Goal: Check status: Check status

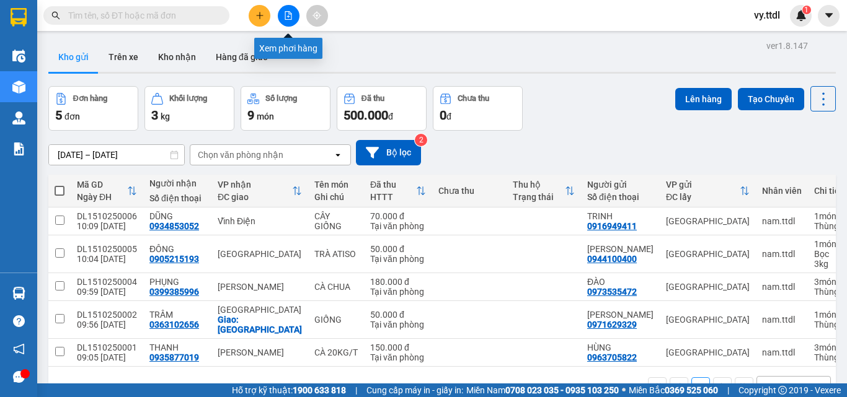
click at [295, 19] on button at bounding box center [289, 16] width 22 height 22
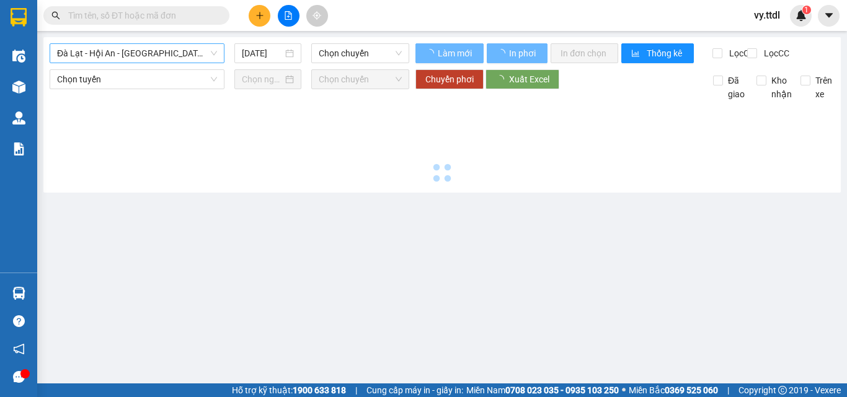
click at [150, 53] on span "Đà Lạt - Hội An - [GEOGRAPHIC_DATA] (24 Phòng)" at bounding box center [137, 53] width 160 height 19
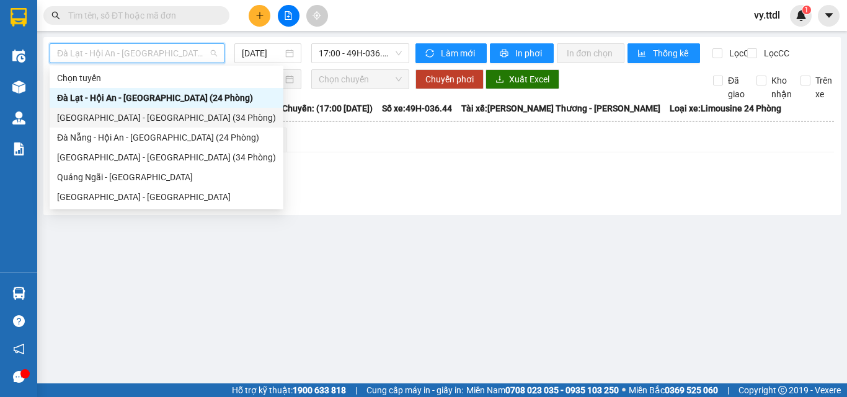
click at [125, 120] on div "[GEOGRAPHIC_DATA] - [GEOGRAPHIC_DATA] (34 Phòng)" at bounding box center [166, 118] width 219 height 14
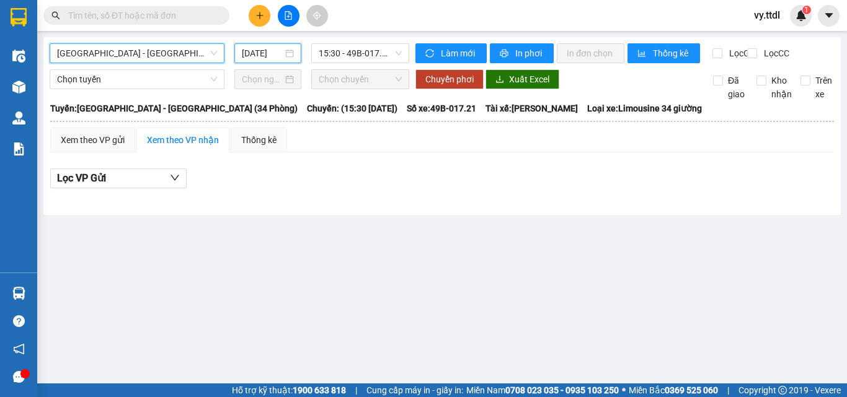
click at [267, 55] on input "[DATE]" at bounding box center [262, 53] width 41 height 14
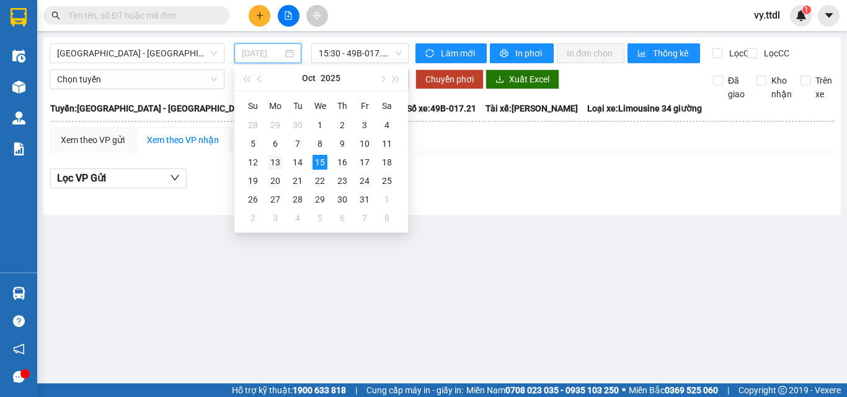
click at [277, 165] on div "13" at bounding box center [275, 162] width 15 height 15
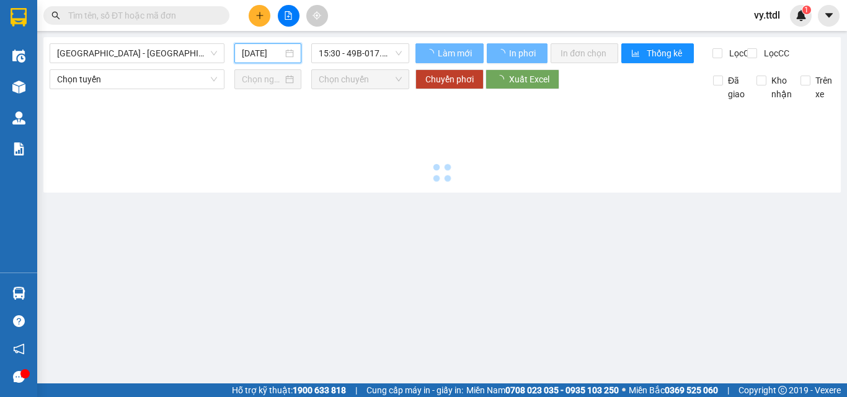
type input "[DATE]"
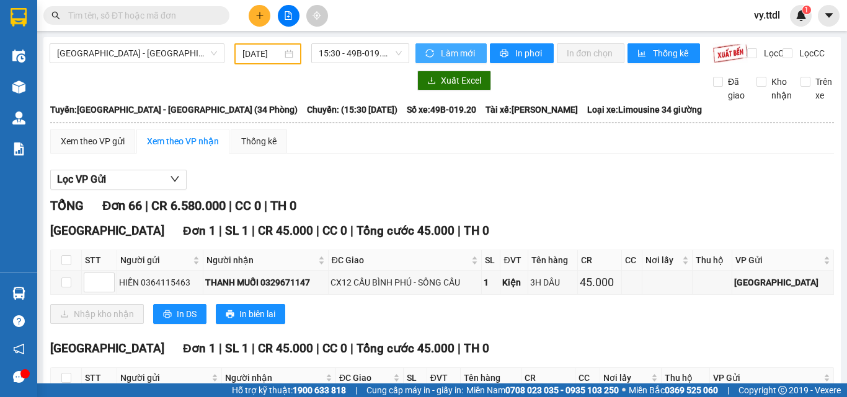
click at [456, 53] on span "Làm mới" at bounding box center [459, 53] width 36 height 14
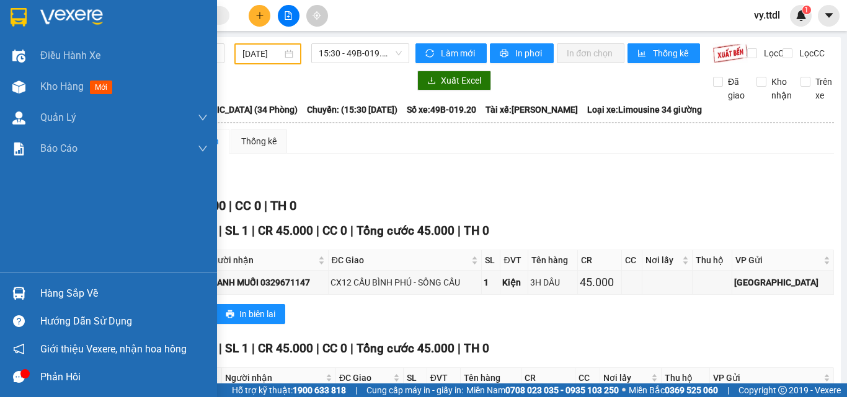
click at [27, 13] on img at bounding box center [19, 17] width 16 height 19
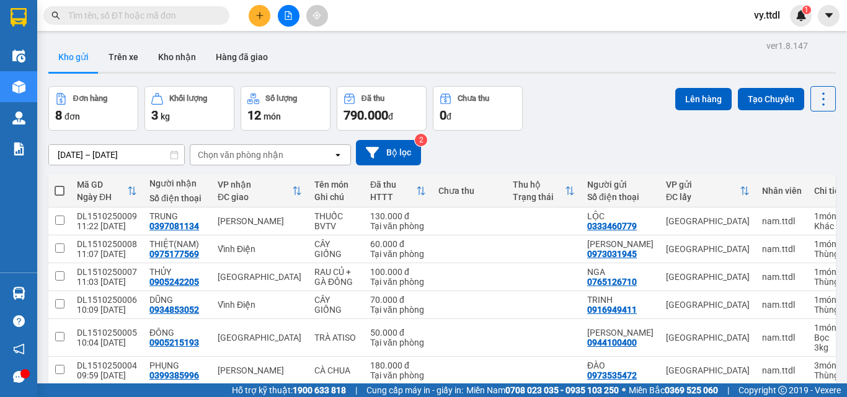
click at [396, 35] on main "ver 1.8.147 Kho gửi Trên xe Kho nhận Hàng đã giao Đơn hàng 8 đơn Khối lượng 3 k…" at bounding box center [423, 192] width 847 height 384
click at [294, 12] on button at bounding box center [289, 16] width 22 height 22
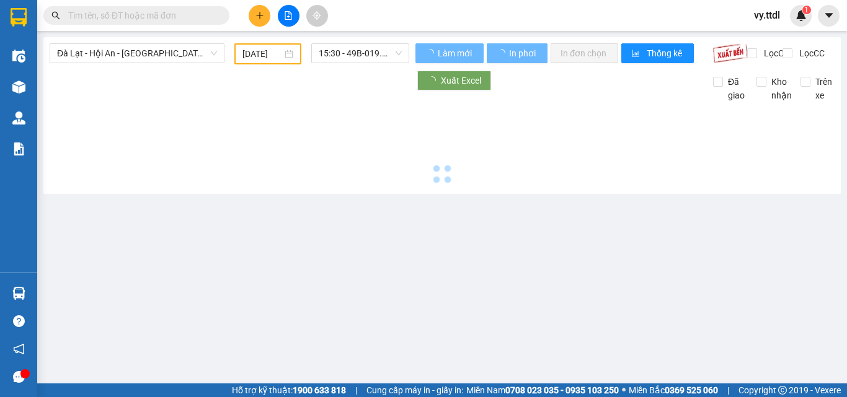
type input "[DATE]"
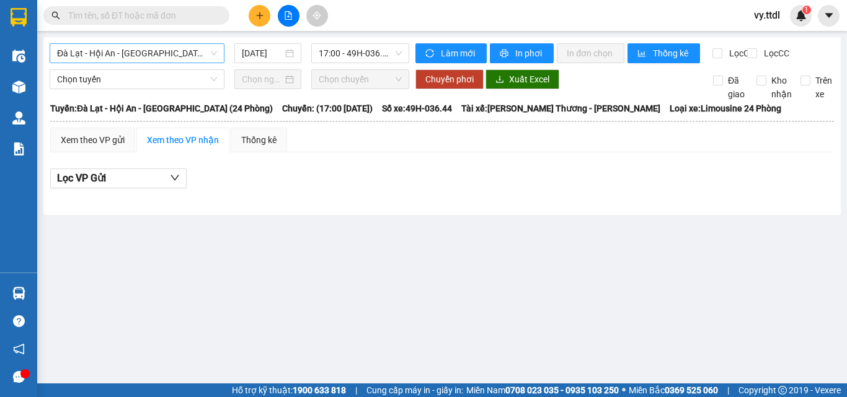
click at [192, 48] on span "Đà Lạt - Hội An - [GEOGRAPHIC_DATA] (24 Phòng)" at bounding box center [137, 53] width 160 height 19
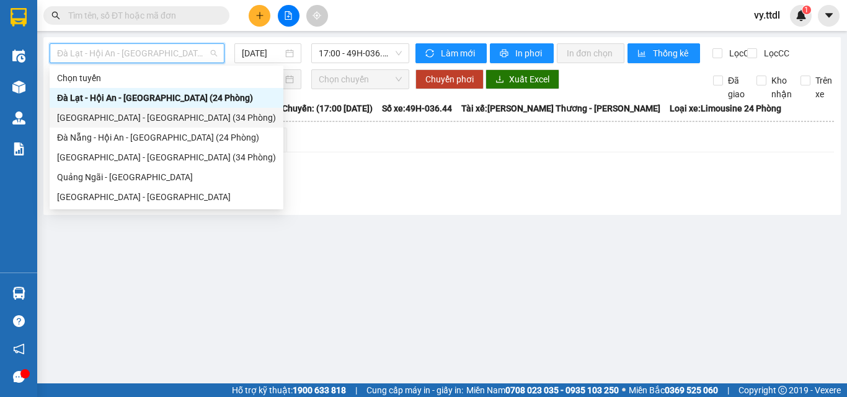
click at [184, 112] on div "[GEOGRAPHIC_DATA] - [GEOGRAPHIC_DATA] (34 Phòng)" at bounding box center [166, 118] width 219 height 14
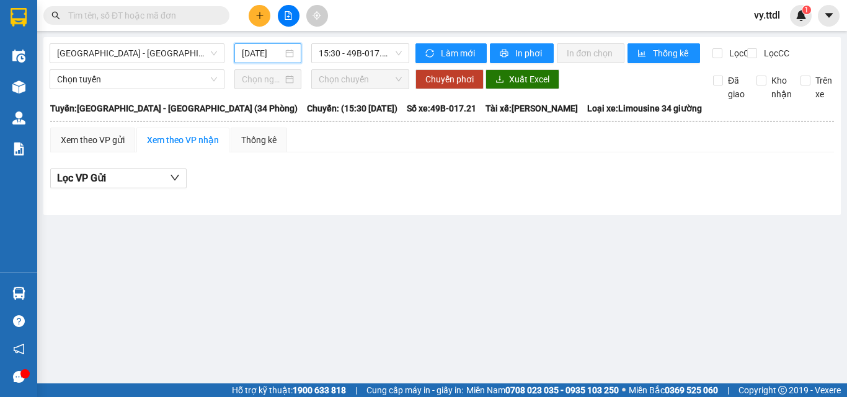
click at [270, 51] on input "[DATE]" at bounding box center [262, 53] width 41 height 14
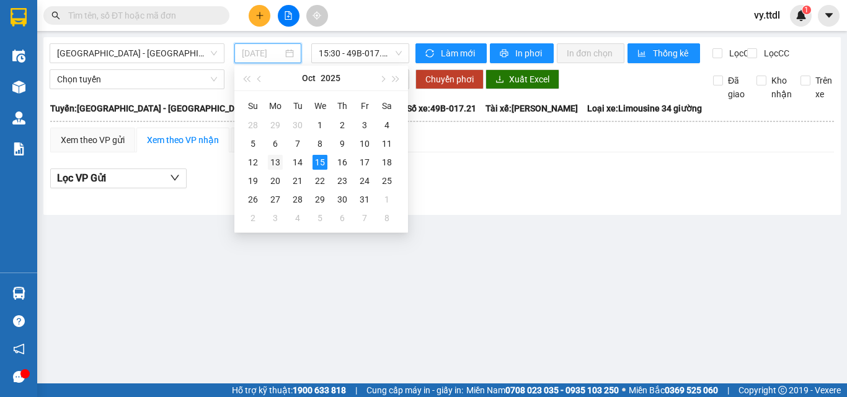
click at [279, 157] on div "13" at bounding box center [275, 162] width 15 height 15
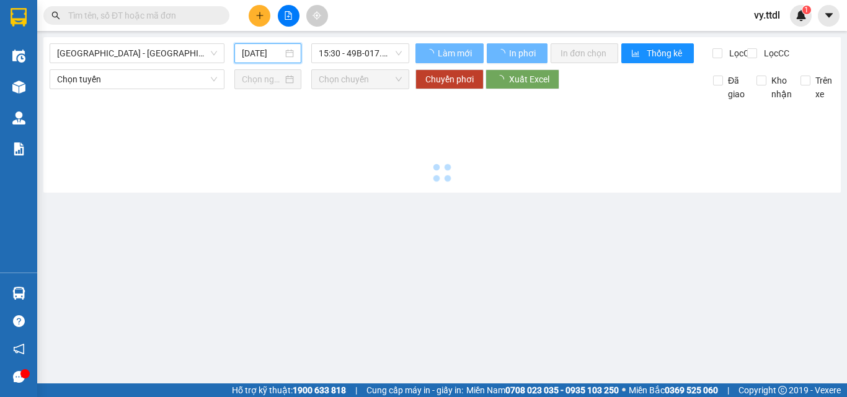
type input "[DATE]"
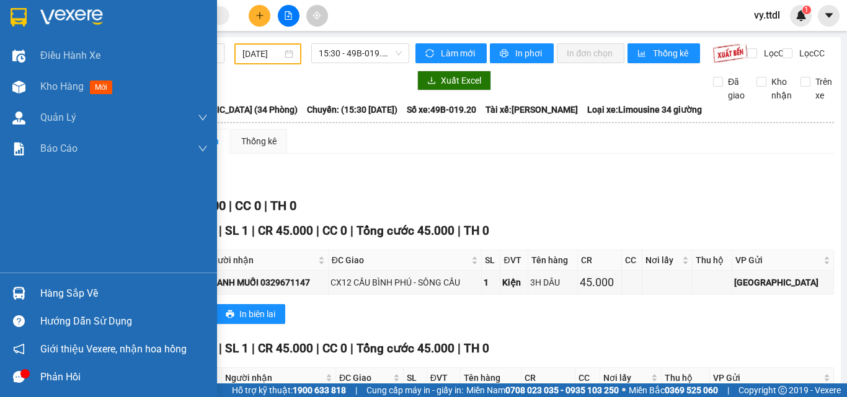
click at [32, 22] on div at bounding box center [108, 20] width 217 height 40
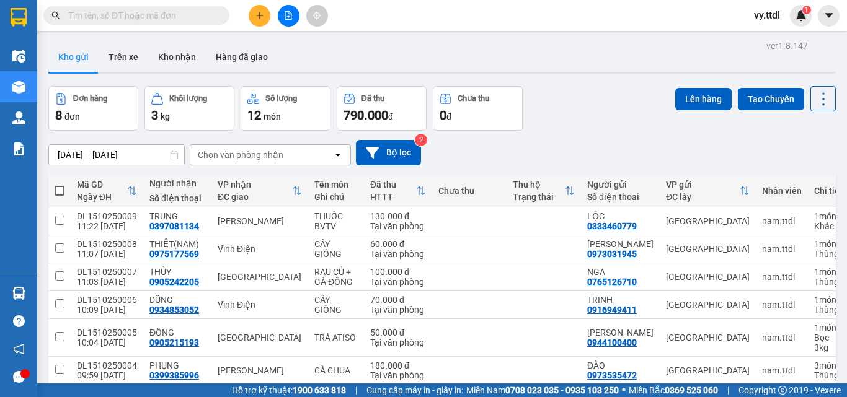
click at [290, 16] on icon "file-add" at bounding box center [288, 15] width 9 height 9
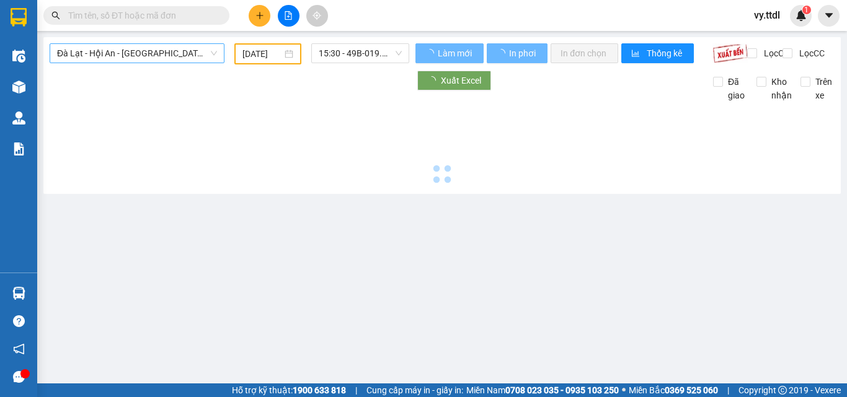
click at [147, 53] on span "Đà Lạt - Hội An - [GEOGRAPHIC_DATA] (24 Phòng)" at bounding box center [137, 53] width 160 height 19
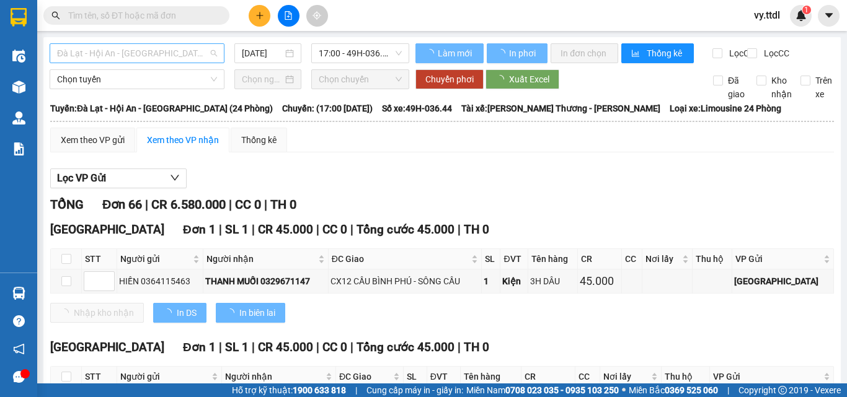
type input "[DATE]"
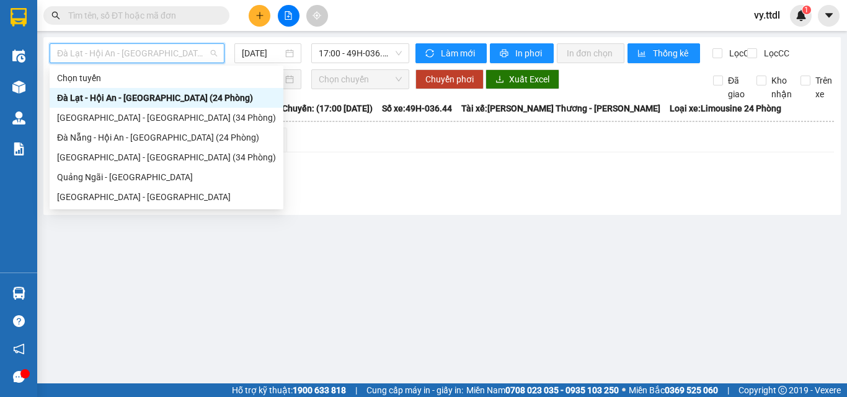
click at [153, 54] on span "Đà Lạt - Hội An - [GEOGRAPHIC_DATA] (24 Phòng)" at bounding box center [137, 53] width 160 height 19
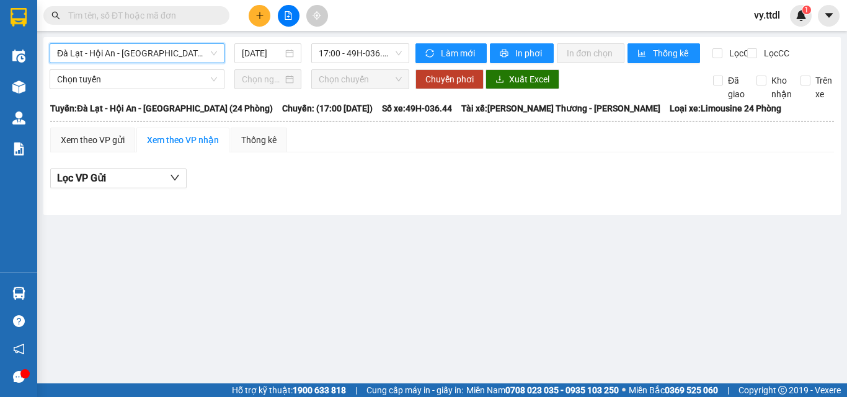
click at [154, 50] on span "Đà Lạt - Hội An - [GEOGRAPHIC_DATA] (24 Phòng)" at bounding box center [137, 53] width 160 height 19
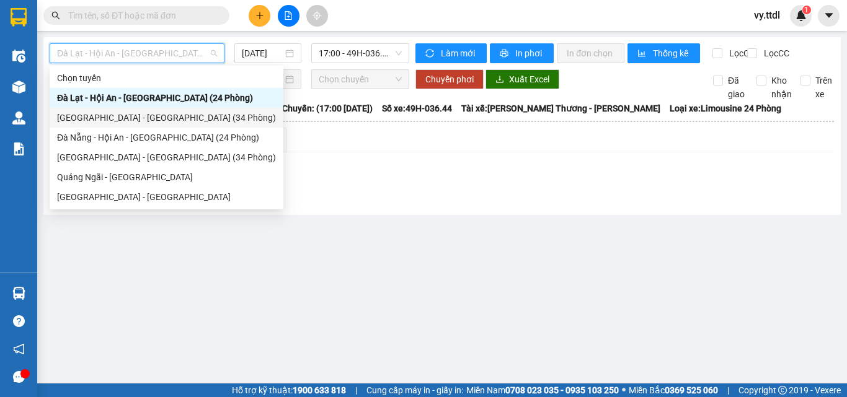
click at [141, 117] on div "[GEOGRAPHIC_DATA] - [GEOGRAPHIC_DATA] (34 Phòng)" at bounding box center [166, 118] width 219 height 14
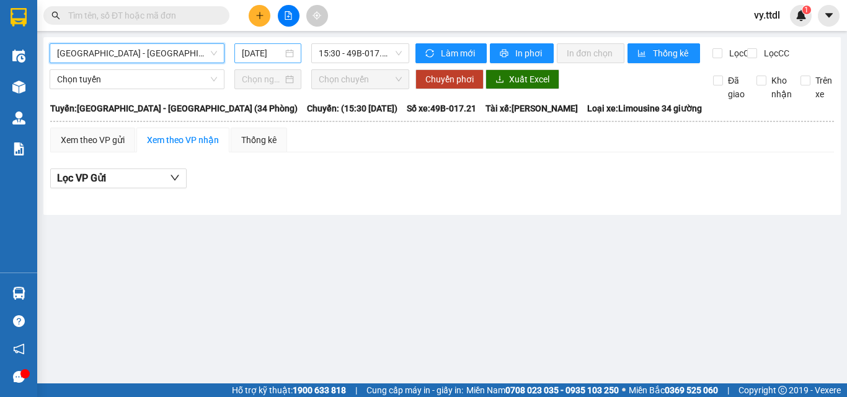
click at [264, 50] on input "[DATE]" at bounding box center [262, 53] width 41 height 14
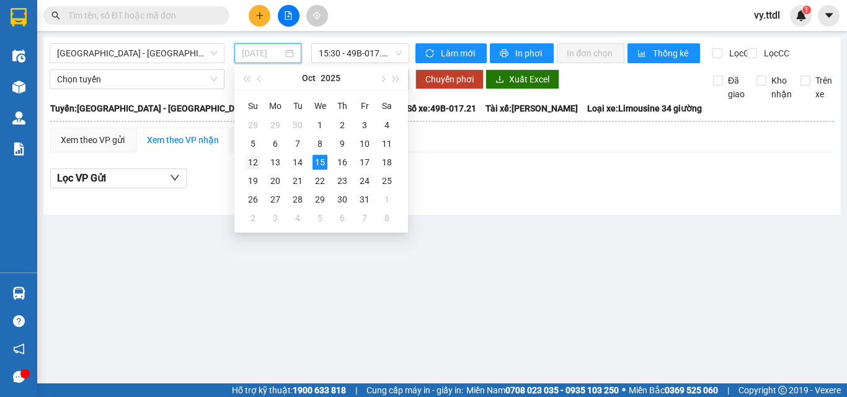
click at [262, 167] on td "12" at bounding box center [253, 162] width 22 height 19
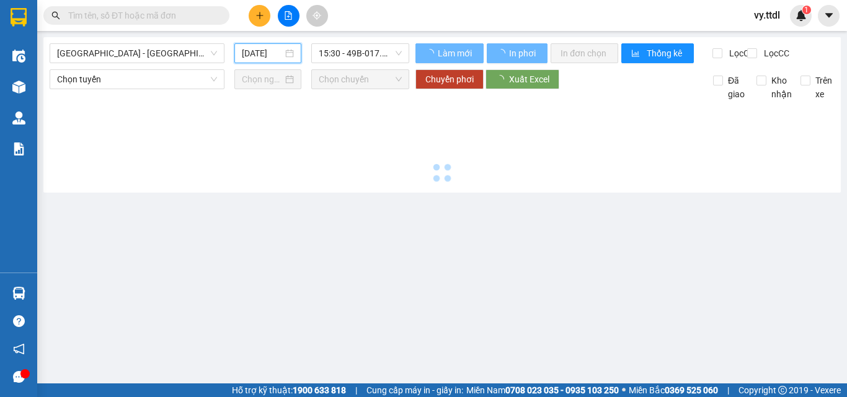
type input "[DATE]"
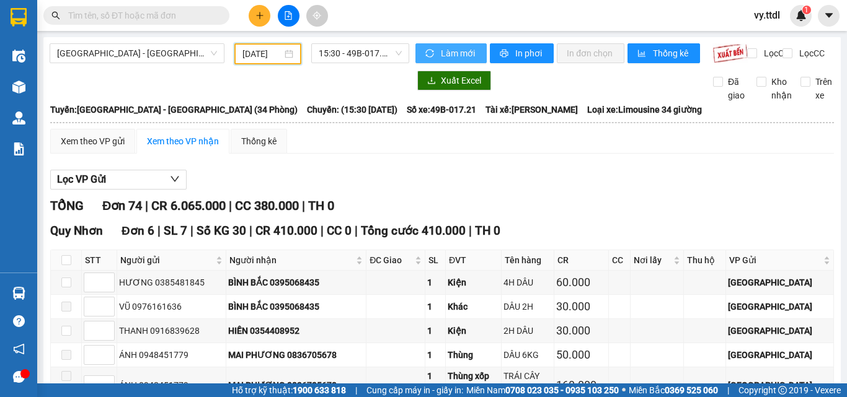
click at [443, 53] on span "Làm mới" at bounding box center [459, 53] width 36 height 14
click at [123, 48] on span "[GEOGRAPHIC_DATA] - [GEOGRAPHIC_DATA] (34 Phòng)" at bounding box center [137, 53] width 160 height 19
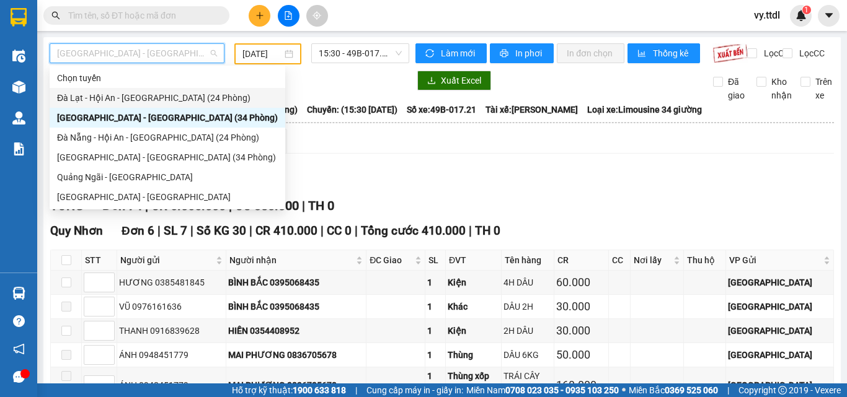
click at [161, 91] on div "Đà Lạt - Hội An - [GEOGRAPHIC_DATA] (24 Phòng)" at bounding box center [168, 98] width 236 height 20
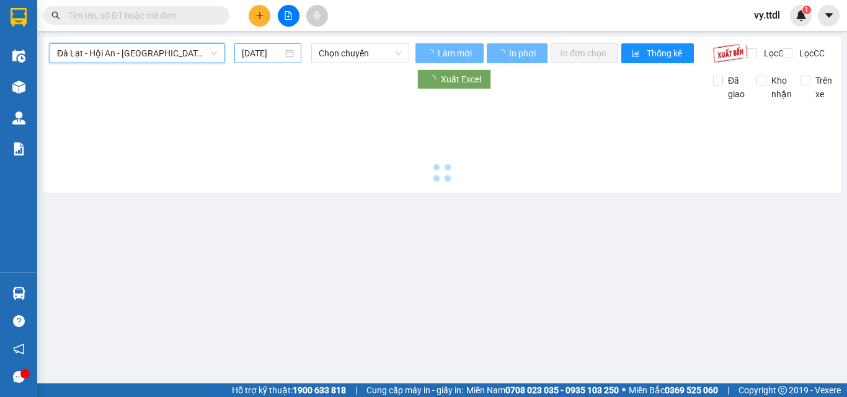
click at [270, 52] on input "[DATE]" at bounding box center [262, 53] width 41 height 14
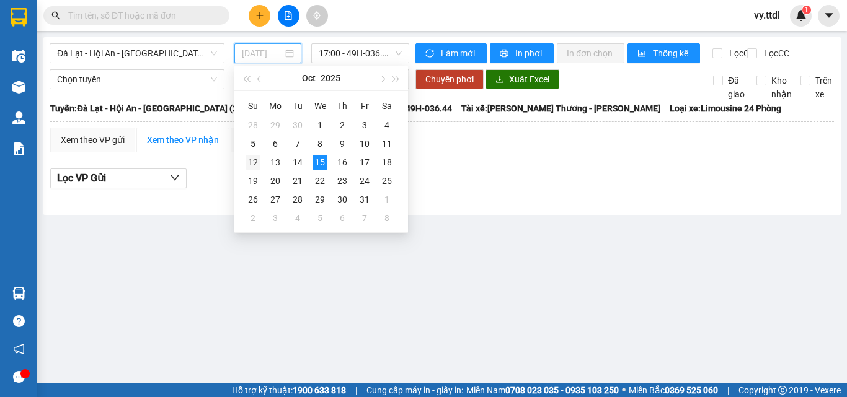
click at [257, 165] on div "12" at bounding box center [253, 162] width 15 height 15
type input "[DATE]"
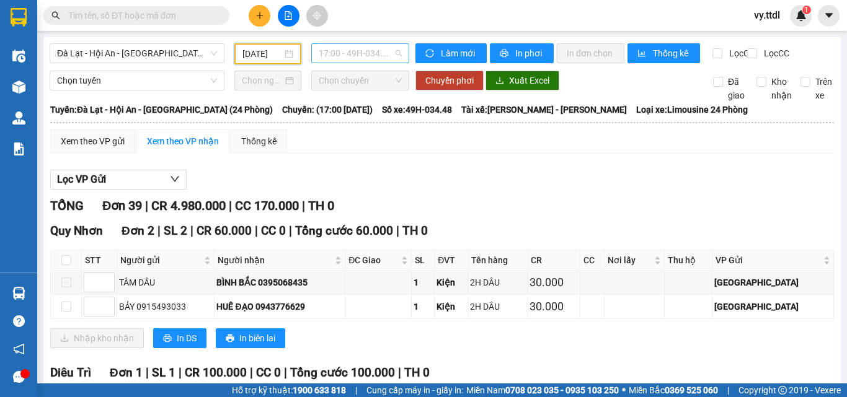
click at [379, 53] on span "17:00 - 49H-034.48" at bounding box center [360, 53] width 83 height 19
click at [476, 187] on div "Lọc VP Gửi" at bounding box center [442, 180] width 784 height 20
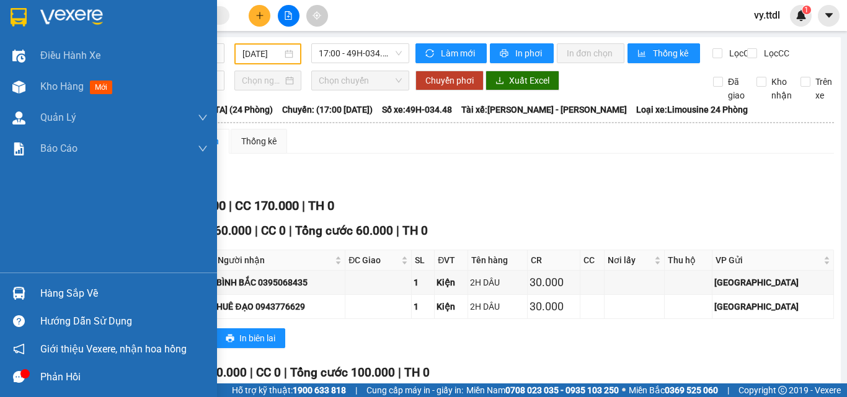
click at [14, 12] on img at bounding box center [19, 17] width 16 height 19
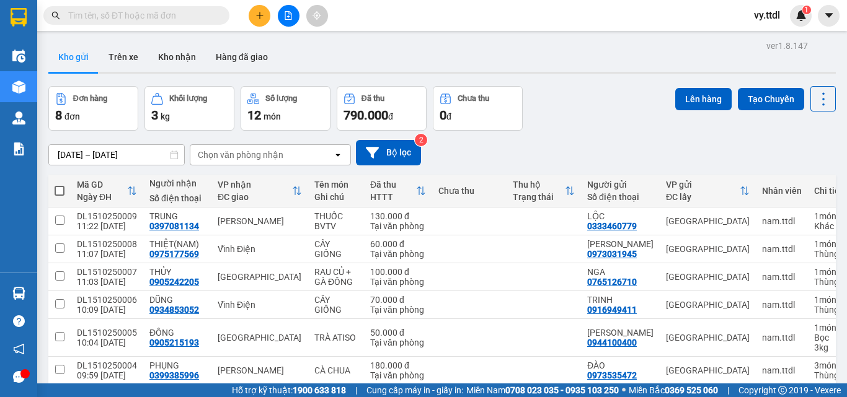
click at [541, 144] on div "[DATE] – [DATE] Press the down arrow key to interact with the calendar and sele…" at bounding box center [441, 152] width 787 height 25
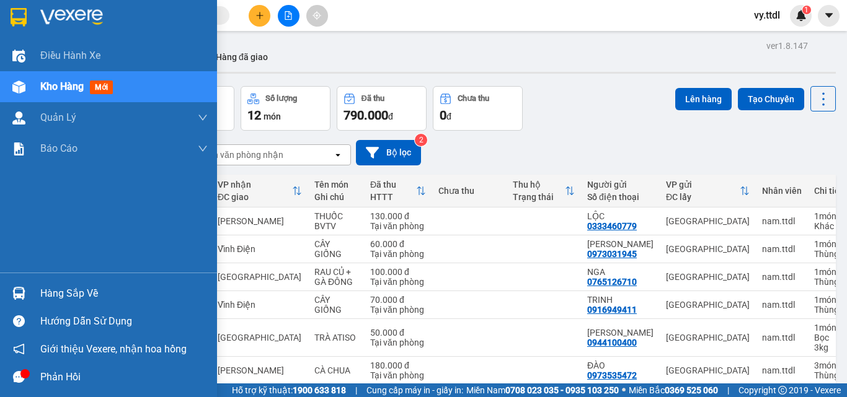
click at [22, 4] on div at bounding box center [108, 20] width 217 height 40
